Goal: Task Accomplishment & Management: Use online tool/utility

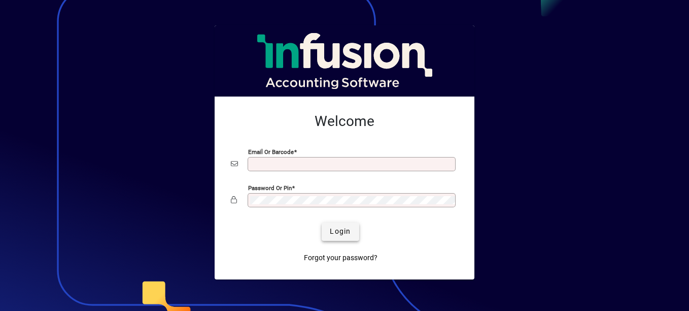
type input "**********"
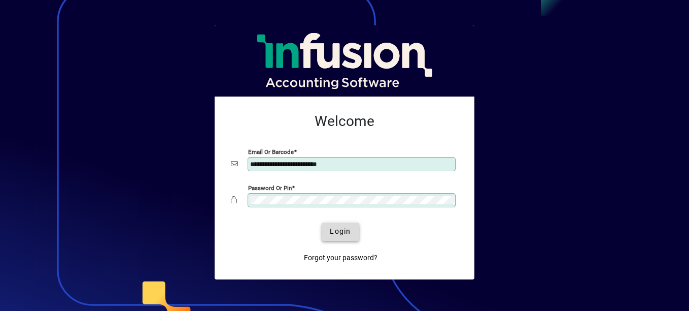
click at [341, 236] on span "Login" at bounding box center [340, 231] width 21 height 11
